Goal: Information Seeking & Learning: Understand process/instructions

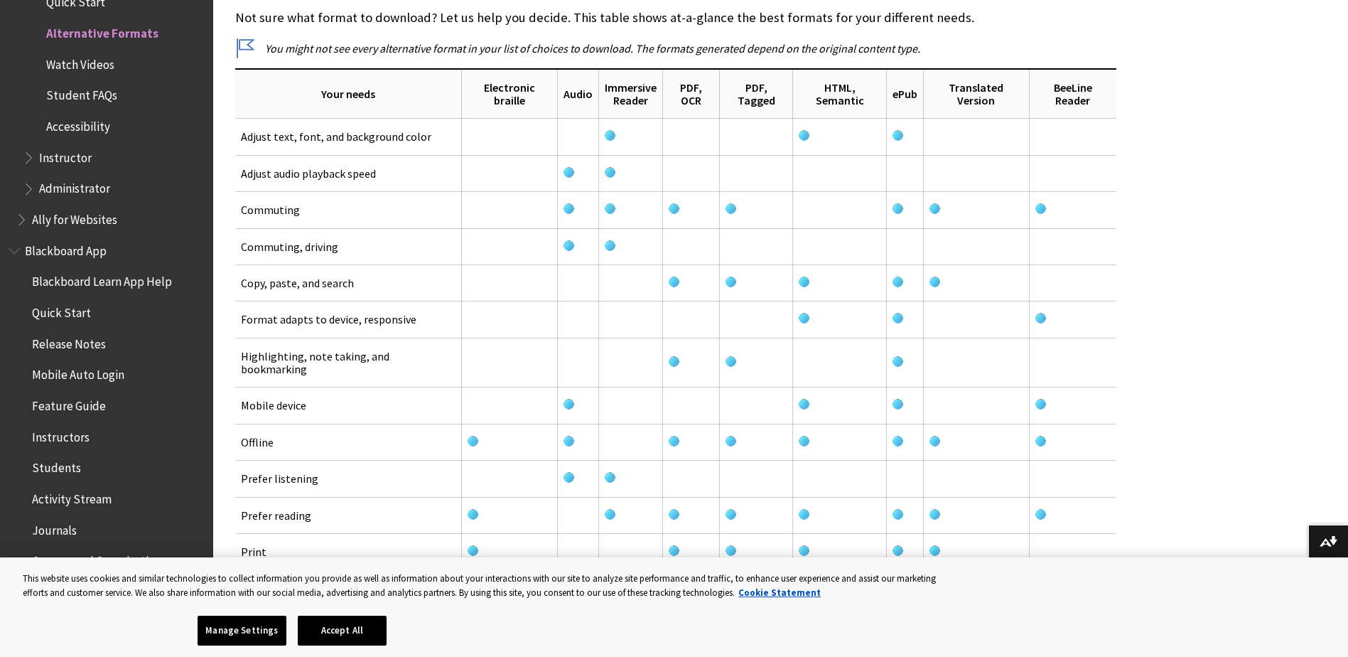
scroll to position [2346, 0]
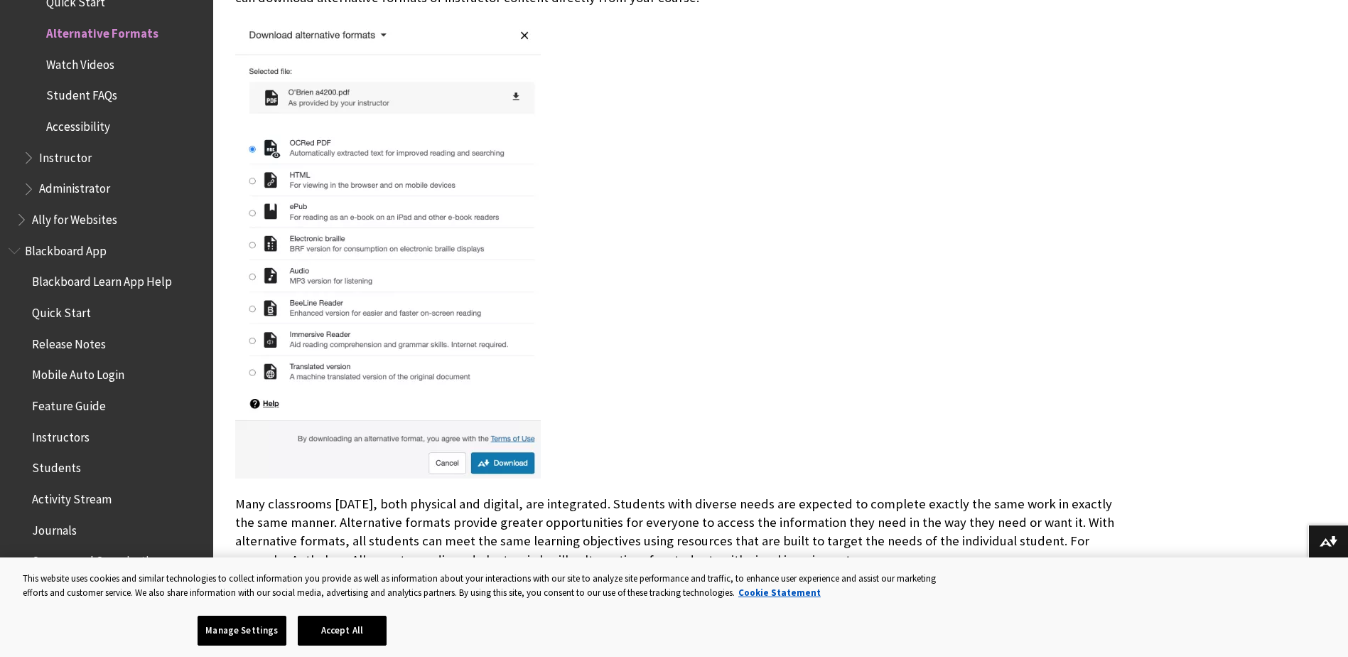
scroll to position [427, 0]
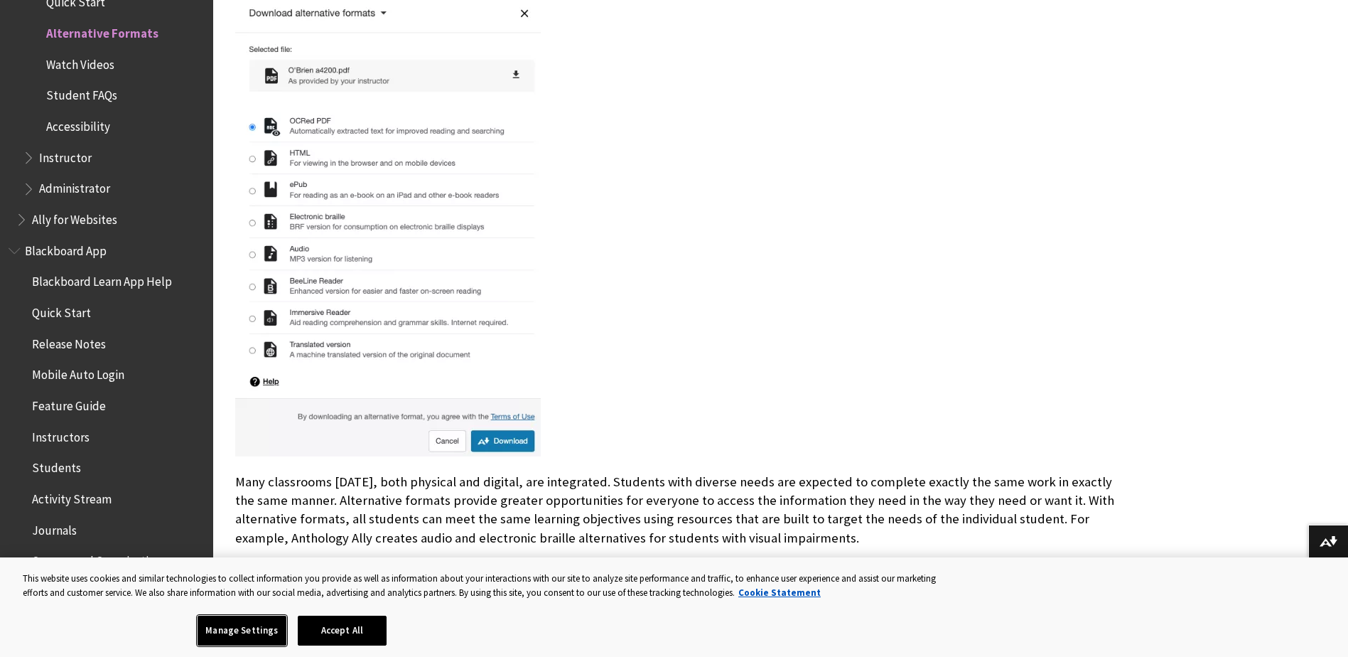
click at [237, 626] on button "Manage Settings" at bounding box center [242, 631] width 89 height 30
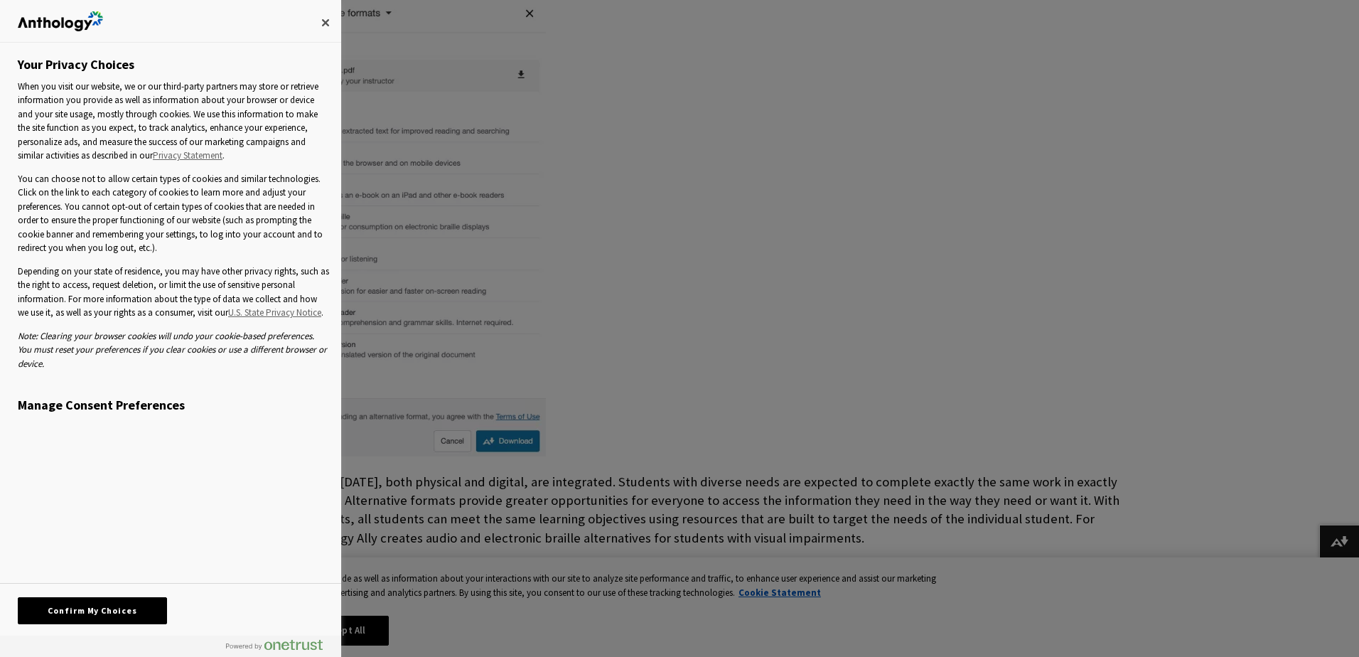
click at [812, 350] on div at bounding box center [679, 328] width 1359 height 657
click at [329, 26] on button "Close" at bounding box center [325, 22] width 31 height 31
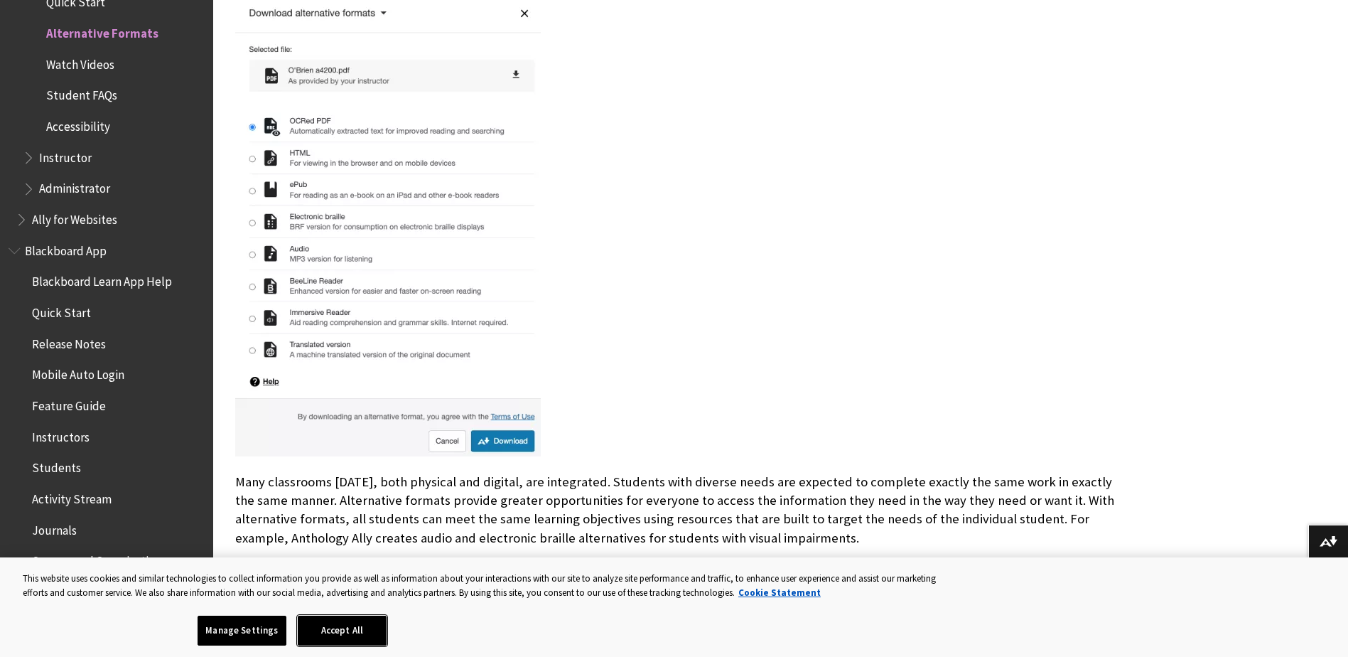
click at [363, 626] on button "Accept All" at bounding box center [342, 631] width 89 height 30
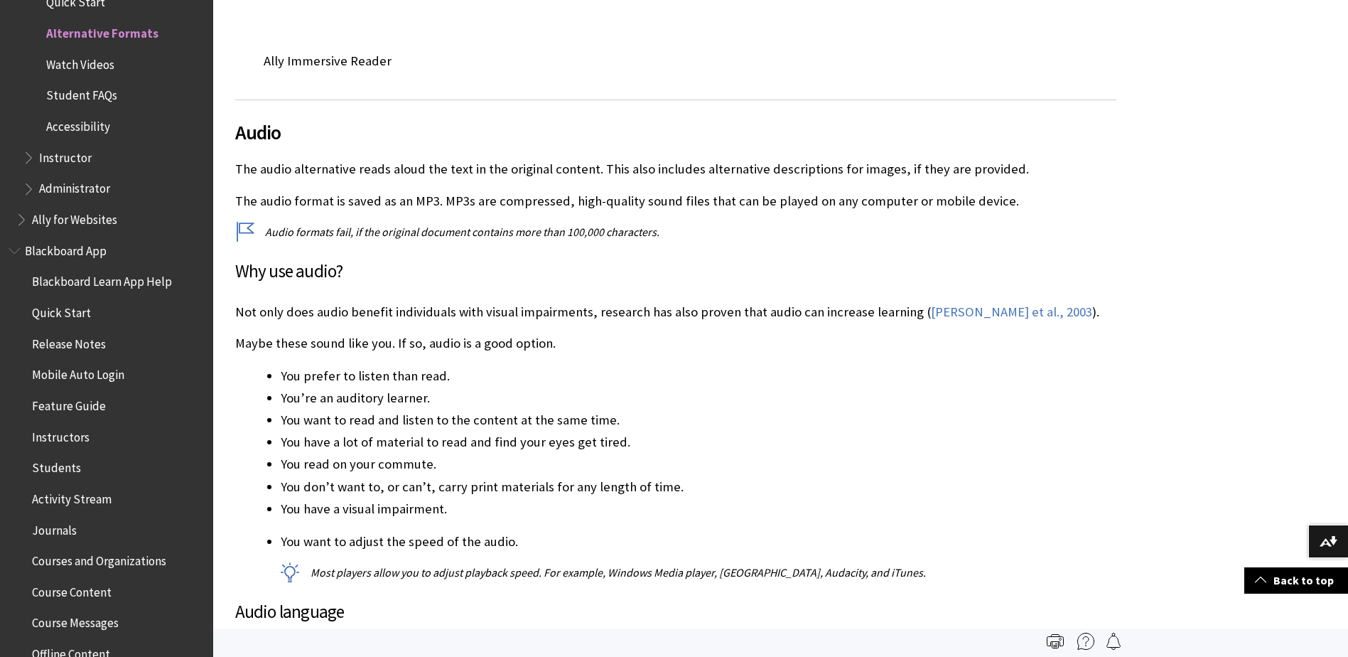
scroll to position [6540, 0]
click at [1332, 540] on img at bounding box center [1329, 541] width 18 height 11
